Goal: Information Seeking & Learning: Check status

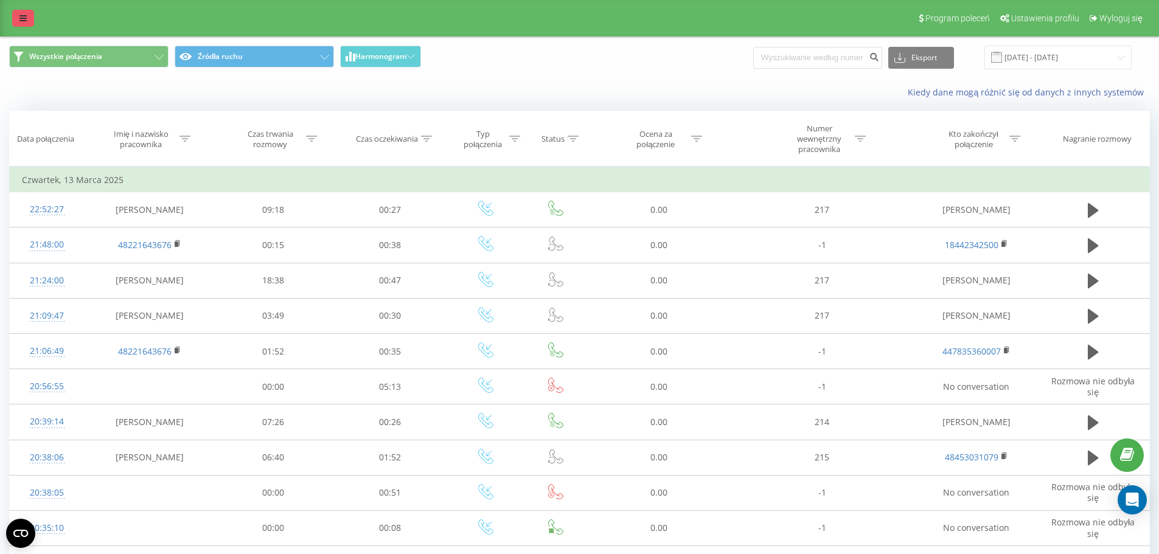
click at [23, 15] on icon at bounding box center [22, 18] width 7 height 9
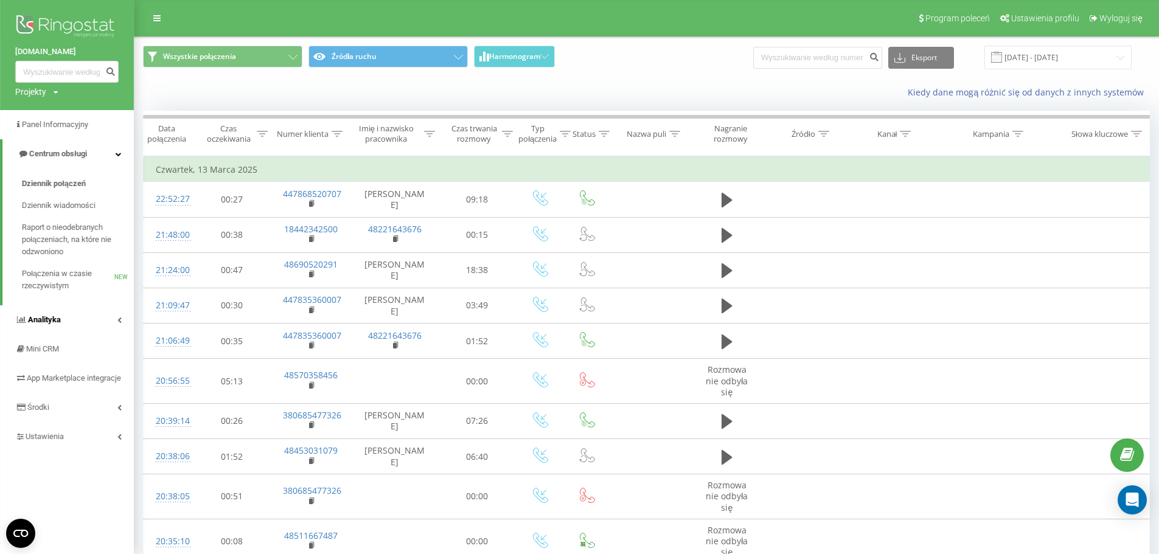
click at [55, 313] on link "Analityka" at bounding box center [67, 319] width 134 height 29
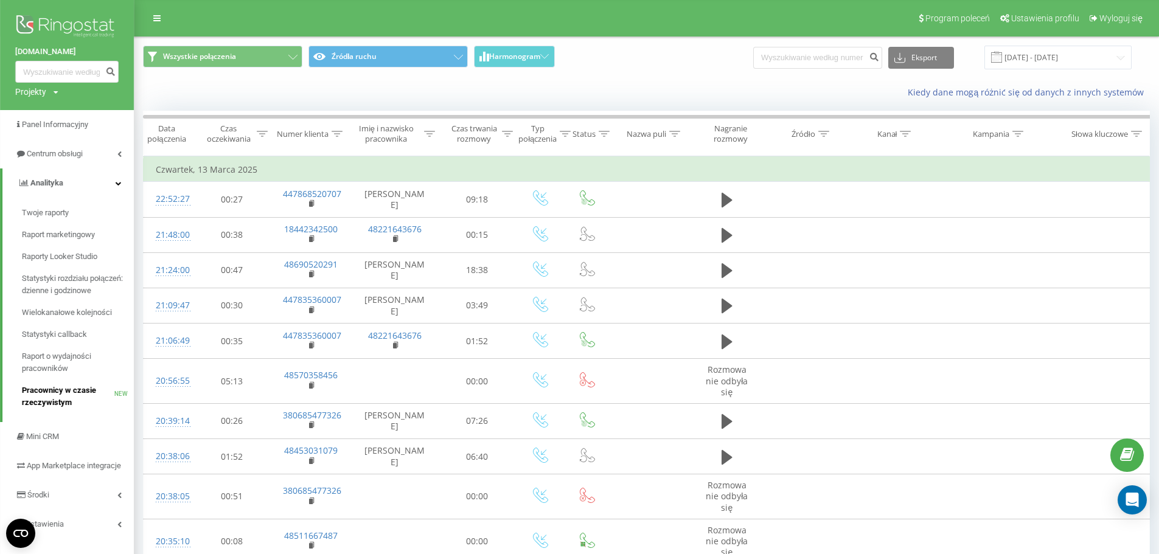
click at [58, 405] on span "Pracownicy w czasie rzeczywistym" at bounding box center [68, 396] width 92 height 24
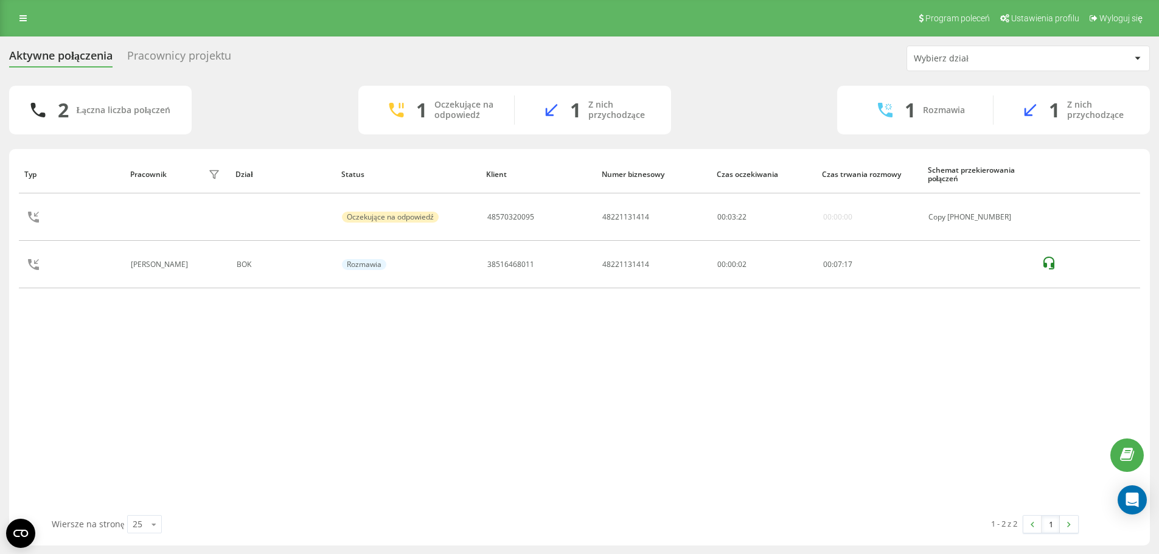
click at [987, 64] on div "Wybierz dział" at bounding box center [1028, 58] width 242 height 24
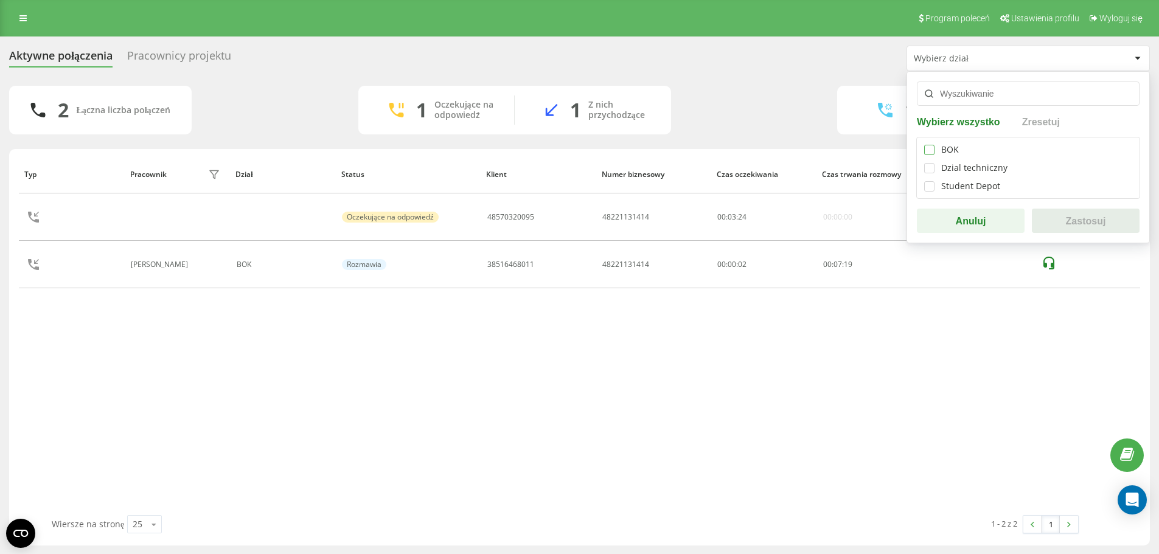
click at [931, 145] on label at bounding box center [929, 145] width 10 height 0
checkbox input "true"
click at [1060, 214] on button "Zastosuj" at bounding box center [1086, 221] width 108 height 24
